Goal: Navigation & Orientation: Find specific page/section

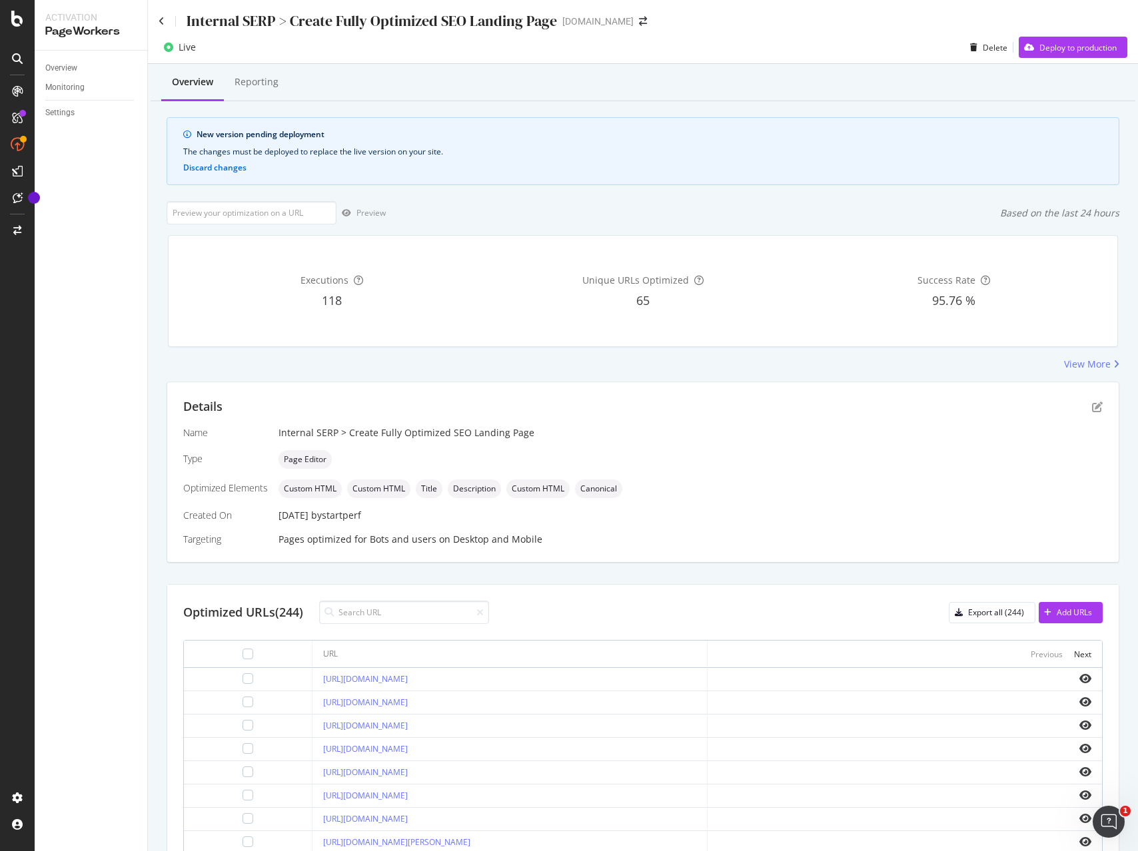
scroll to position [1, 0]
click at [639, 19] on icon "arrow-right-arrow-left" at bounding box center [643, 19] width 8 height 9
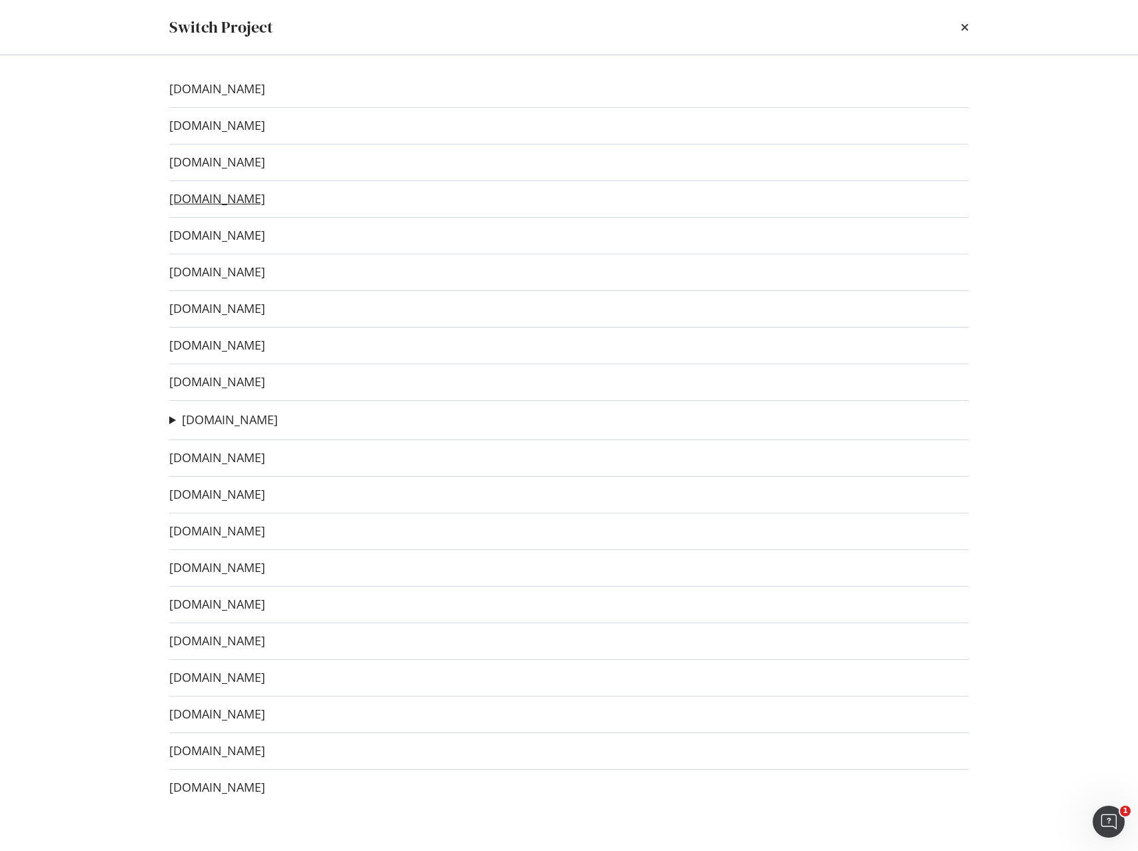
click at [214, 198] on link "[DOMAIN_NAME]" at bounding box center [217, 199] width 96 height 14
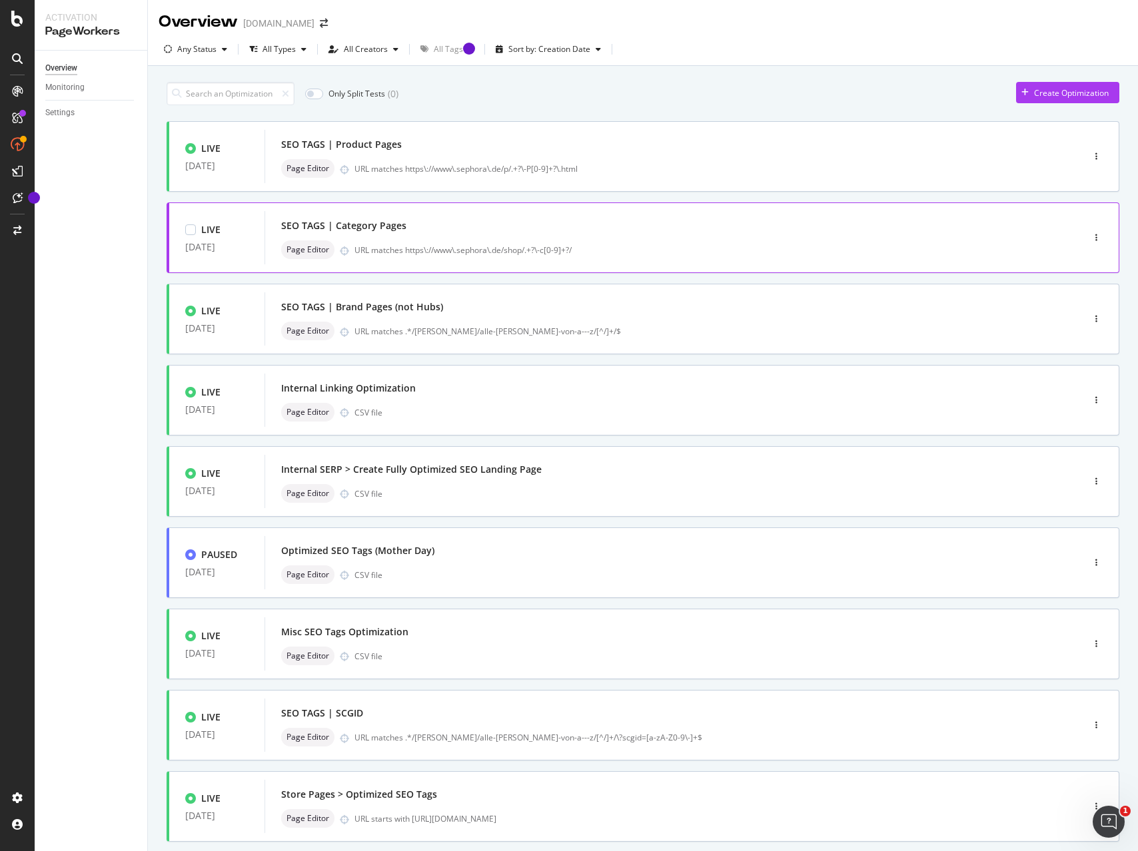
scroll to position [3, 0]
